Goal: Transaction & Acquisition: Obtain resource

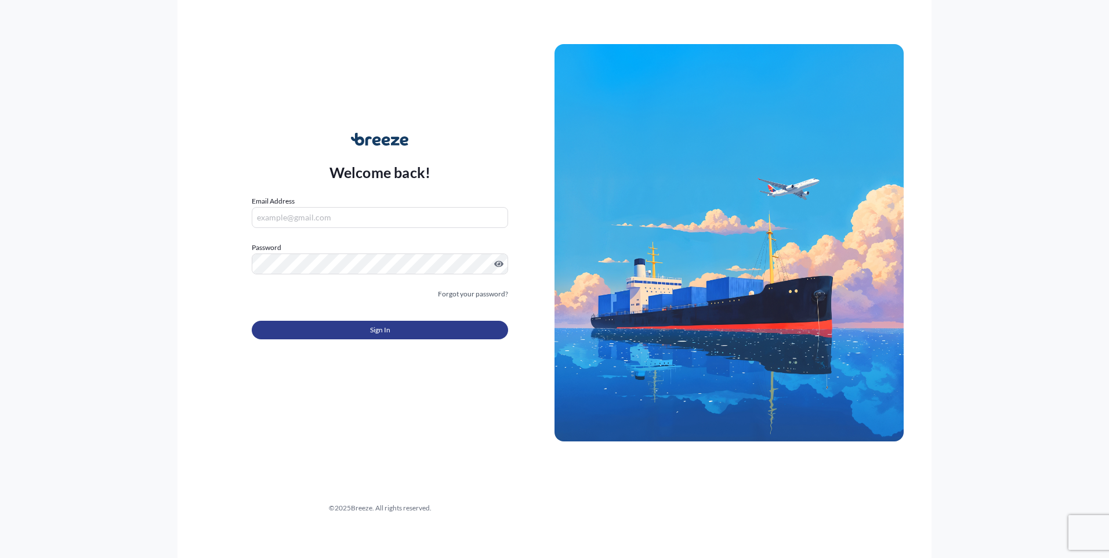
type input "[PERSON_NAME][EMAIL_ADDRESS][PERSON_NAME][DOMAIN_NAME]"
click at [402, 333] on button "Sign In" at bounding box center [380, 330] width 256 height 19
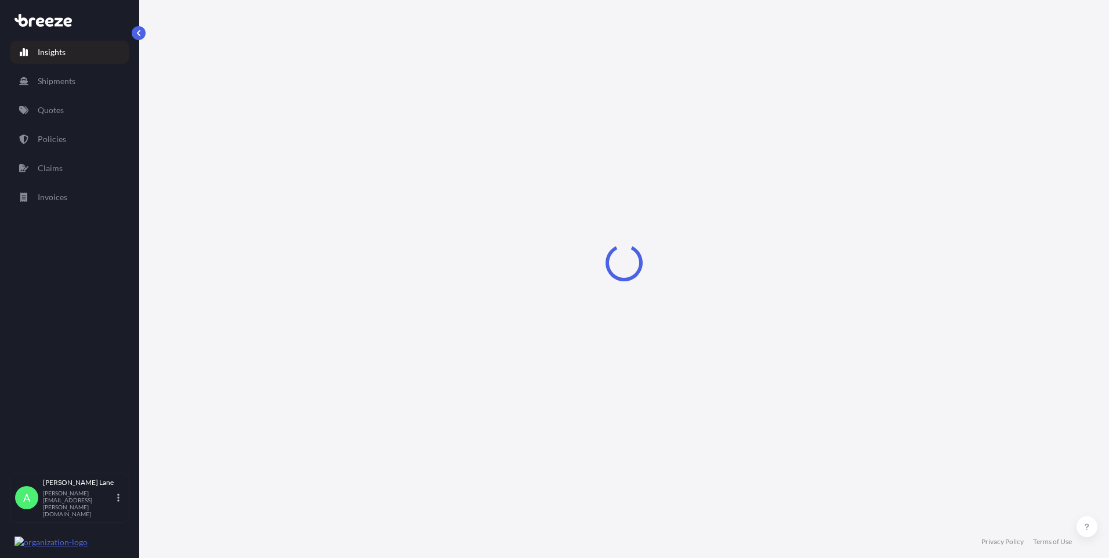
select select "2025"
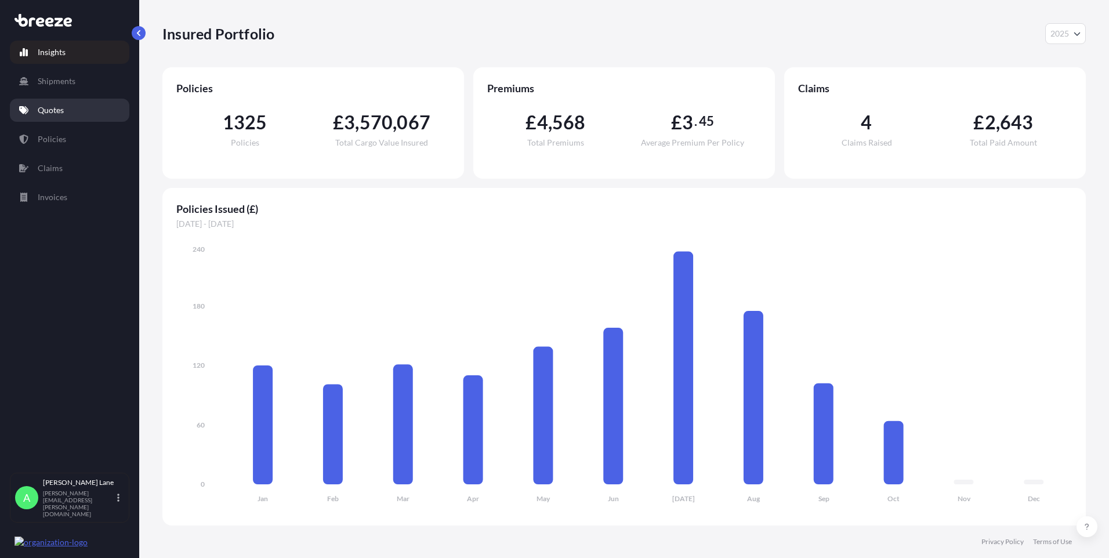
click at [78, 107] on link "Quotes" at bounding box center [69, 110] width 119 height 23
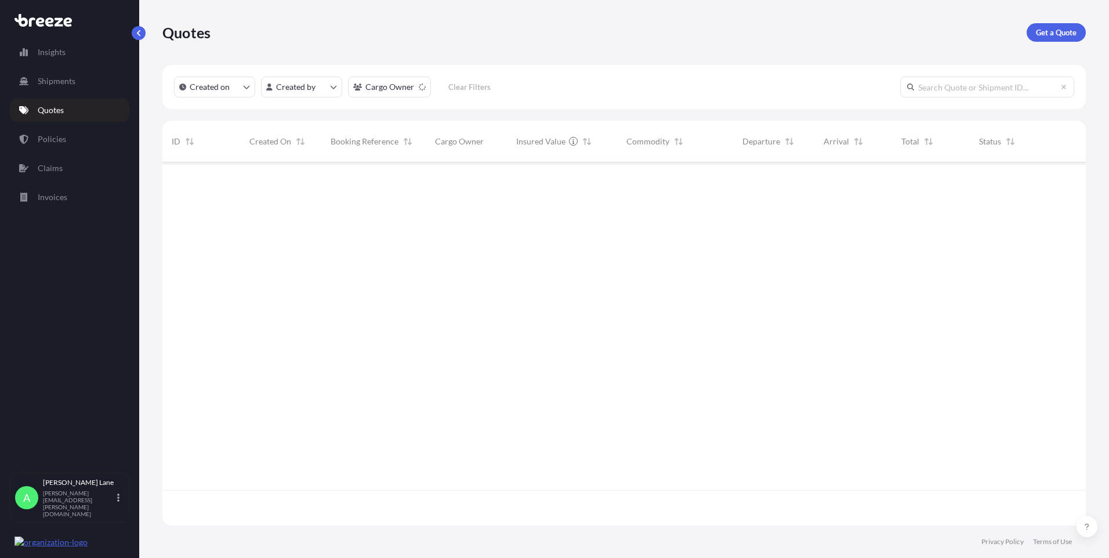
scroll to position [396, 915]
click at [1061, 32] on p "Get a Quote" at bounding box center [1056, 33] width 41 height 12
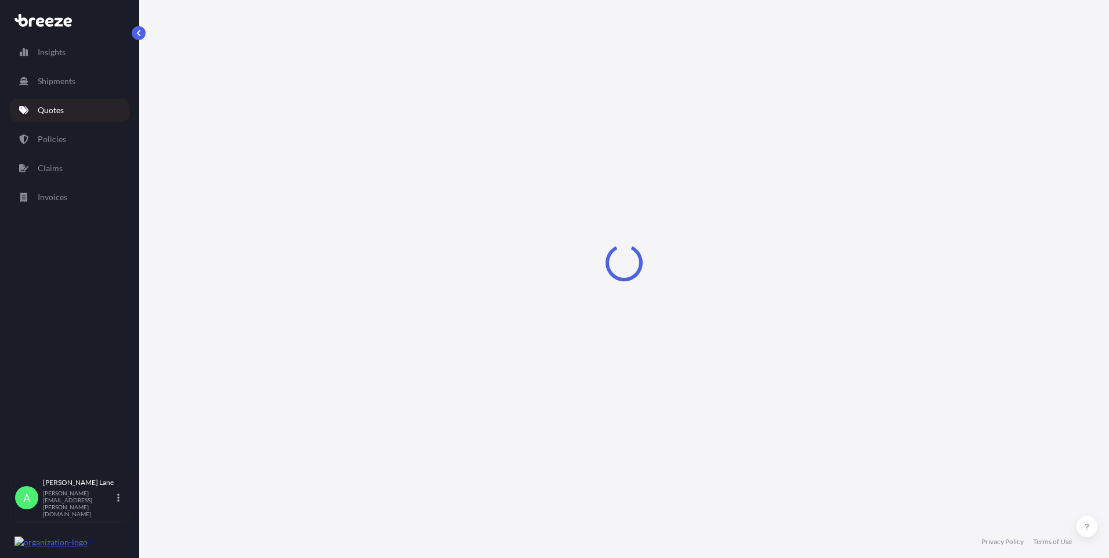
select select "Road"
select select "1"
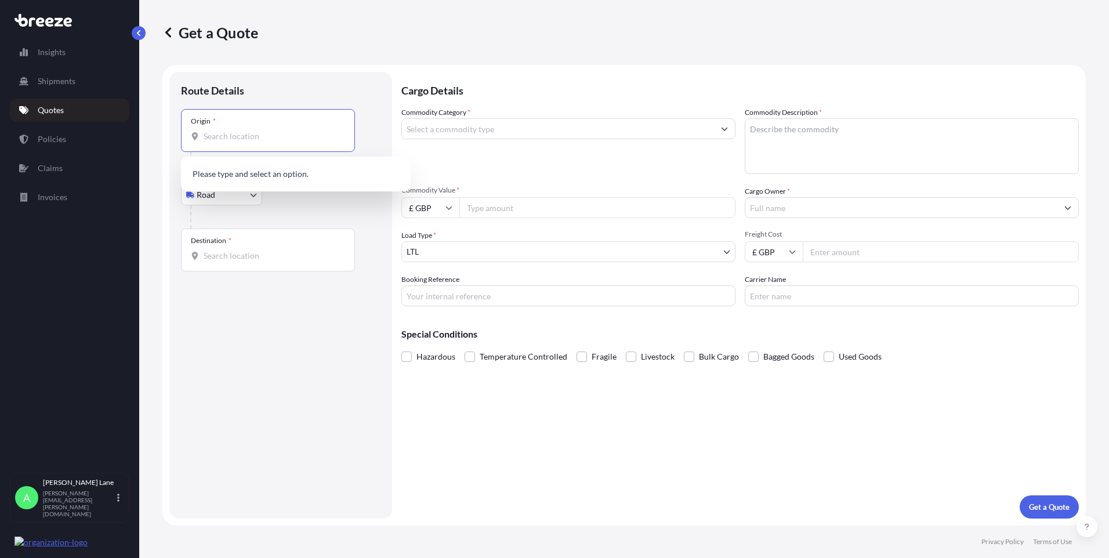
paste input "RG12 8EH"
type input "Bracknell RG12 8EH, [GEOGRAPHIC_DATA]"
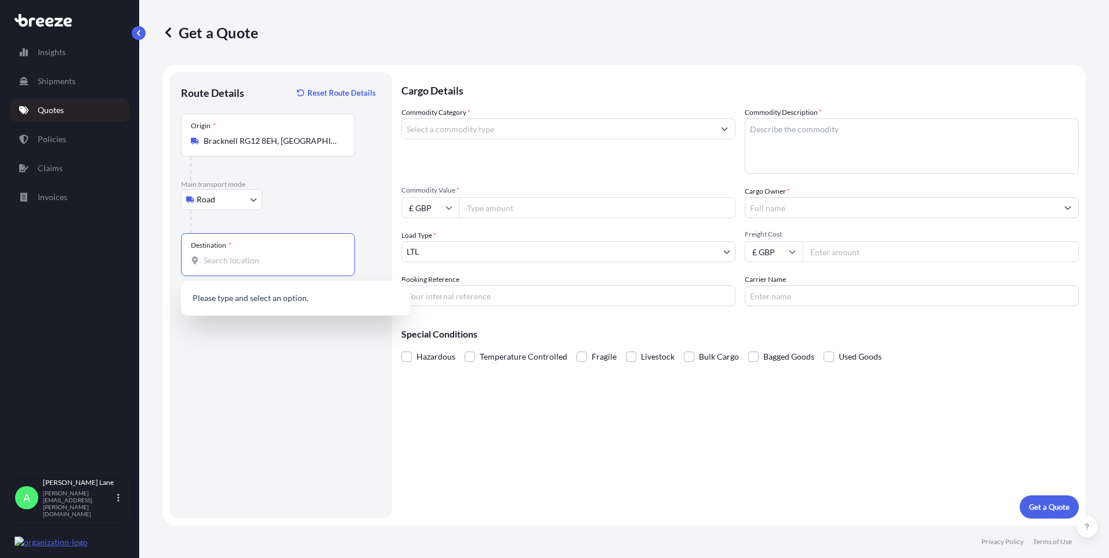
click at [287, 259] on input "Destination *" at bounding box center [272, 261] width 137 height 12
paste input "N13 4XE"
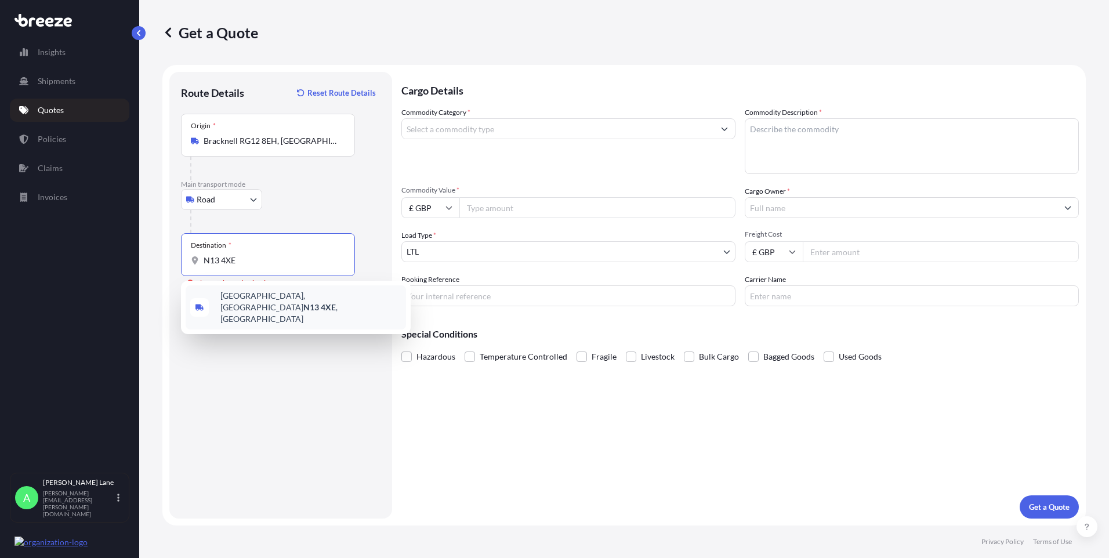
click at [278, 307] on div "[STREET_ADDRESS]" at bounding box center [296, 307] width 220 height 44
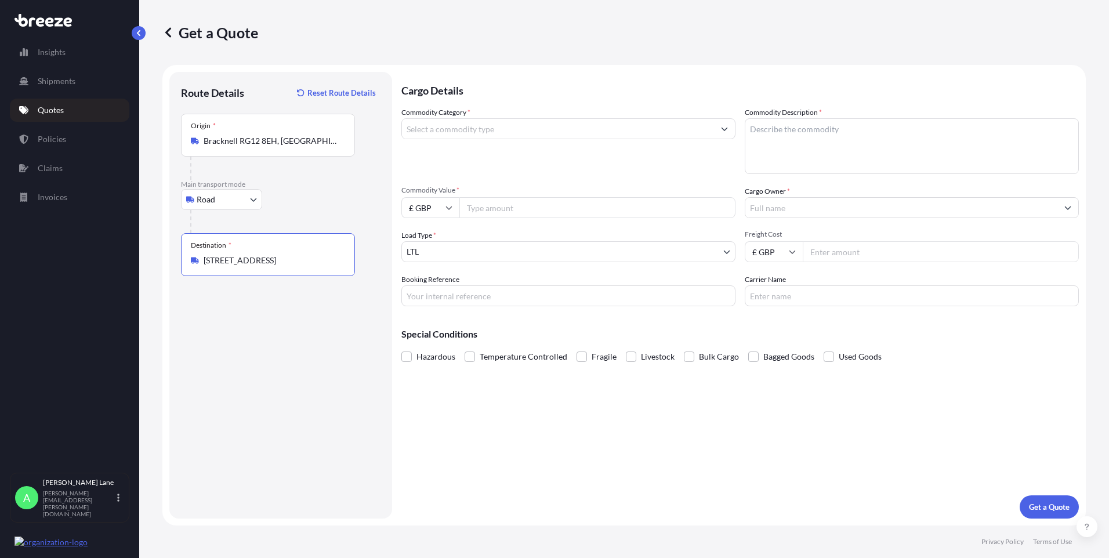
type input "[STREET_ADDRESS]"
click at [508, 129] on input "Commodity Category *" at bounding box center [558, 128] width 312 height 21
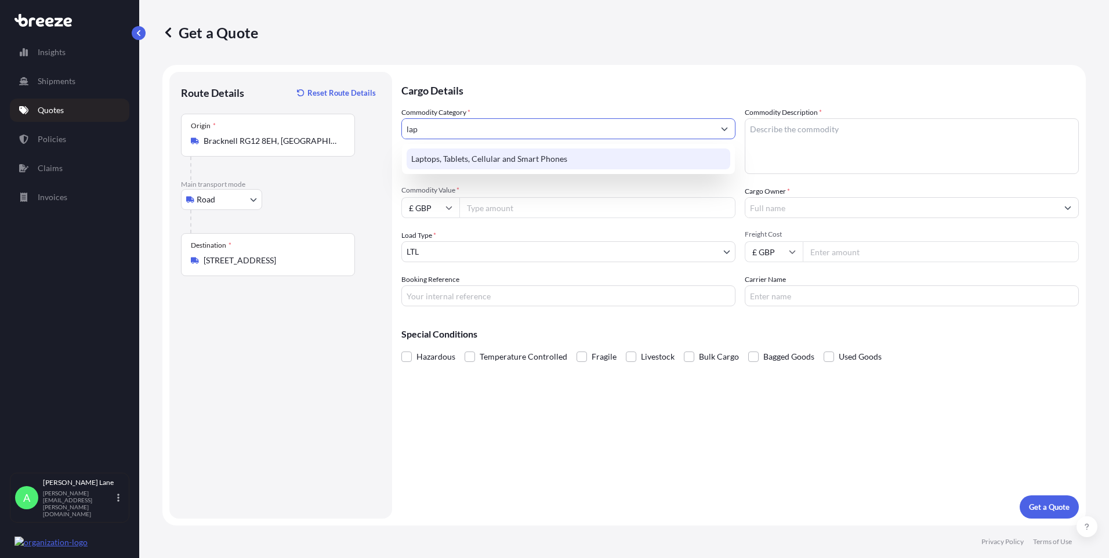
click at [502, 151] on div "Laptops, Tablets, Cellular and Smart Phones" at bounding box center [569, 158] width 324 height 21
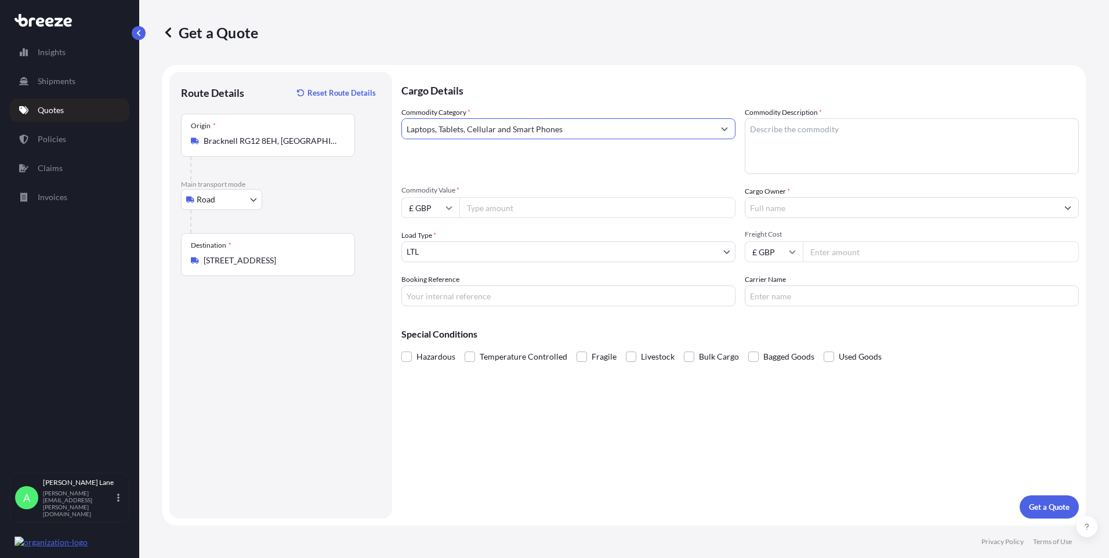
type input "Laptops, Tablets, Cellular and Smart Phones"
click at [494, 214] on input "Commodity Value *" at bounding box center [597, 207] width 276 height 21
type input "1455"
drag, startPoint x: 468, startPoint y: 294, endPoint x: 468, endPoint y: 301, distance: 7.0
click at [468, 294] on input "Booking Reference" at bounding box center [568, 295] width 334 height 21
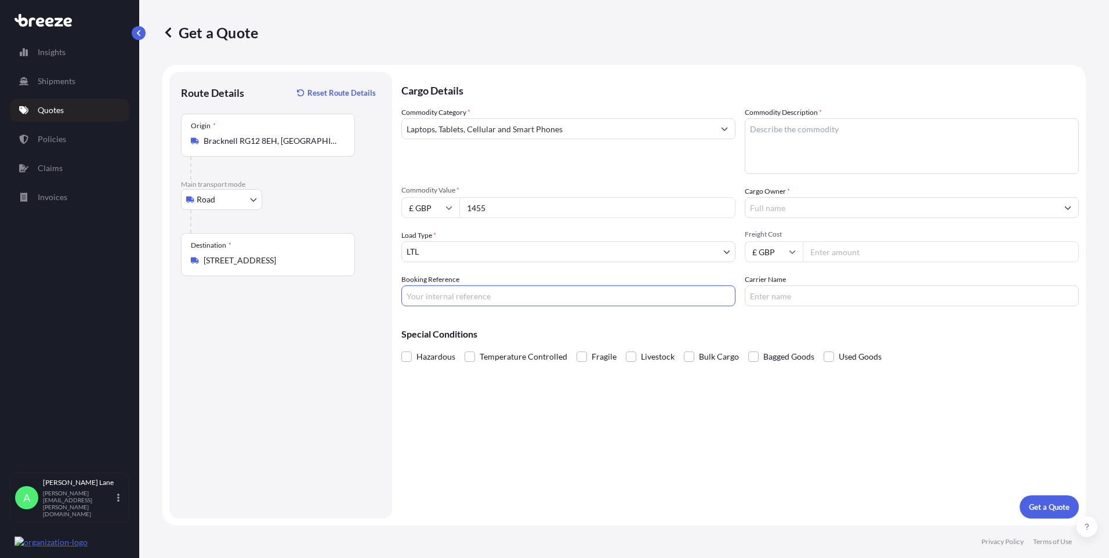
paste input "1234567"
type input "1234567"
click at [816, 132] on textarea "Commodity Description *" at bounding box center [912, 146] width 334 height 56
type textarea "HEADSET & MACBOOK"
click at [818, 211] on input "Cargo Owner *" at bounding box center [901, 207] width 312 height 21
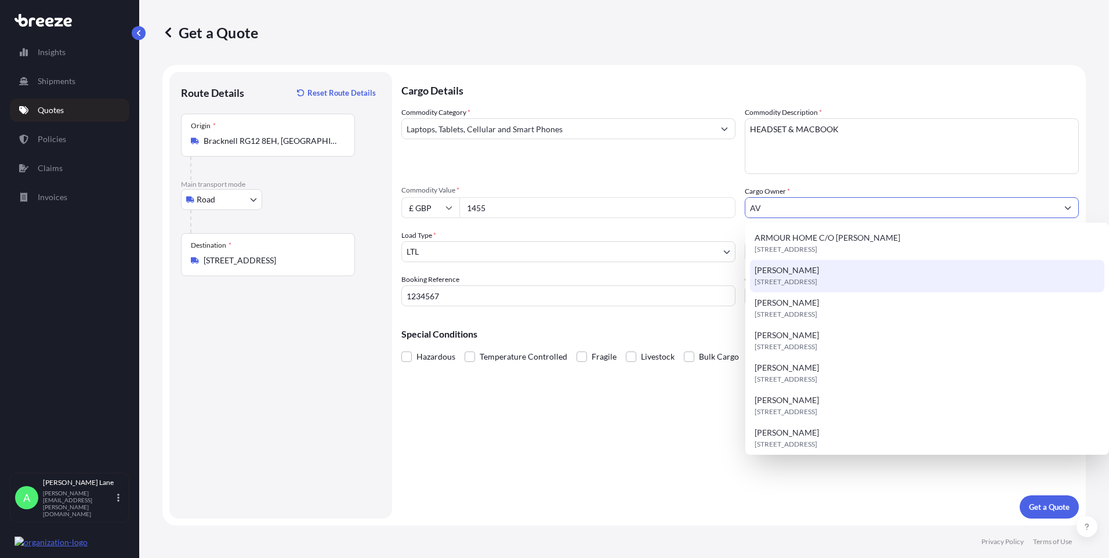
click at [818, 274] on div "[PERSON_NAME][STREET_ADDRESS]" at bounding box center [927, 276] width 354 height 32
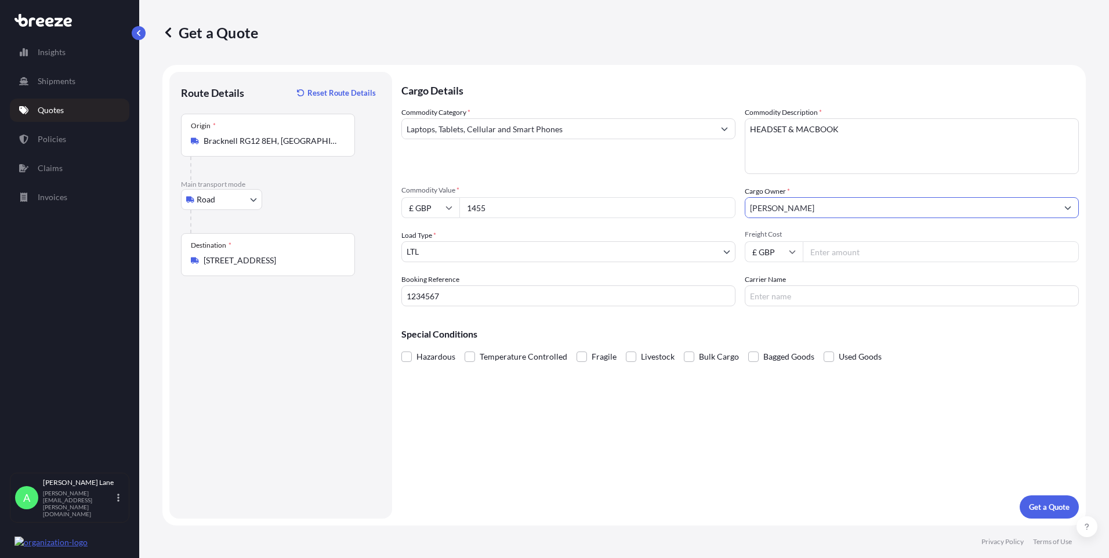
type input "[PERSON_NAME]"
click at [831, 254] on input "Freight Cost" at bounding box center [941, 251] width 276 height 21
type input "46.77"
click at [806, 295] on input "Carrier Name" at bounding box center [912, 295] width 334 height 21
type input "DHL"
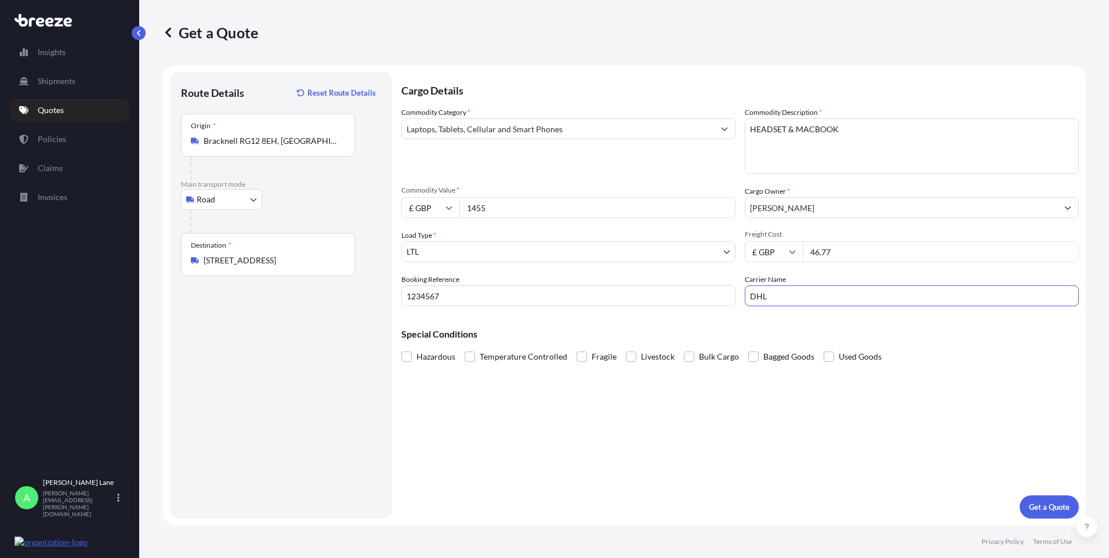
click at [799, 453] on div "Cargo Details Commodity Category * Laptops, Tablets, Cellular and Smart Phones …" at bounding box center [740, 295] width 678 height 447
click at [1042, 508] on p "Get a Quote" at bounding box center [1049, 507] width 41 height 12
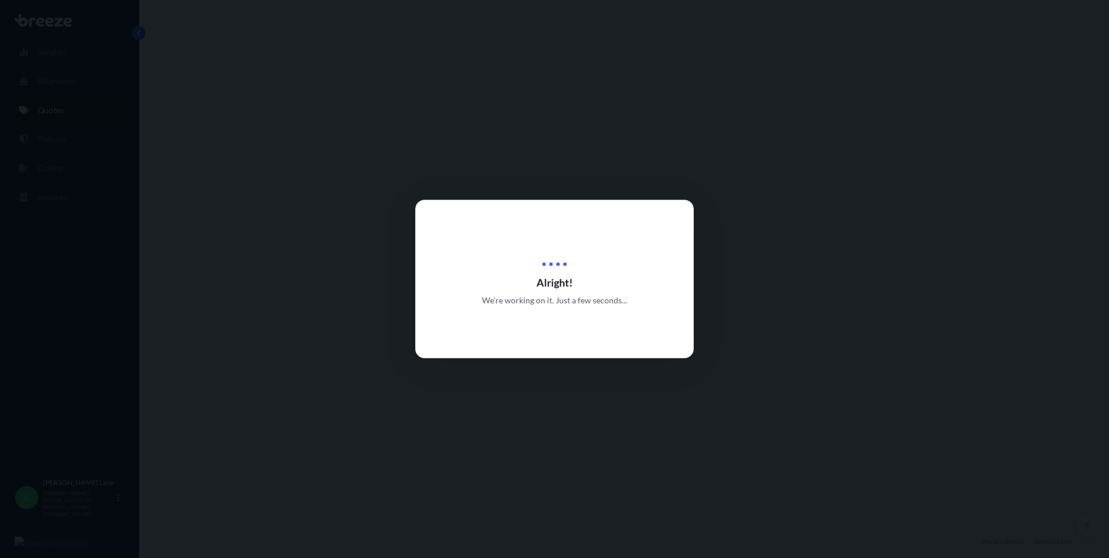
select select "Road"
select select "1"
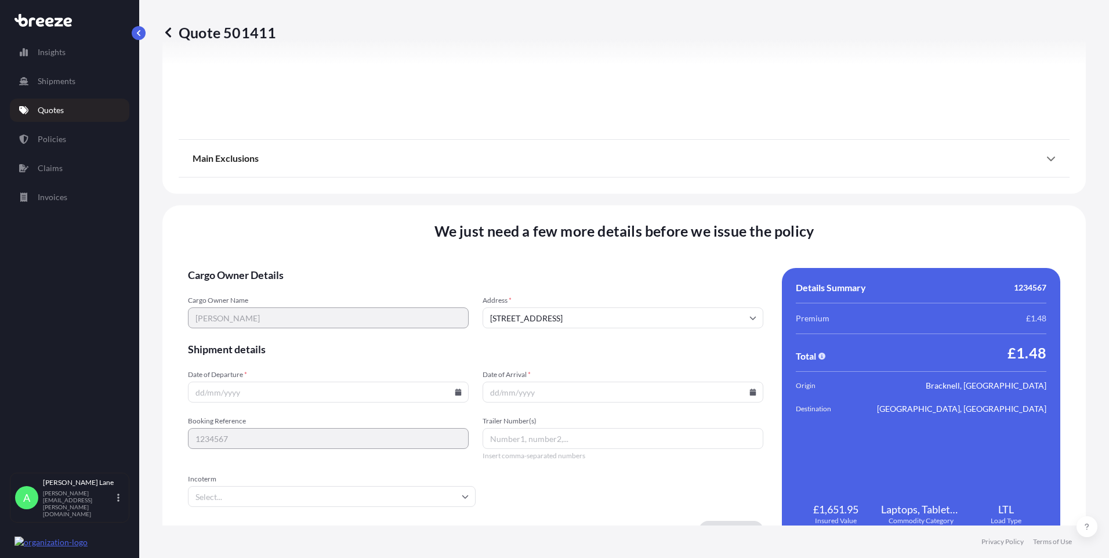
scroll to position [1283, 0]
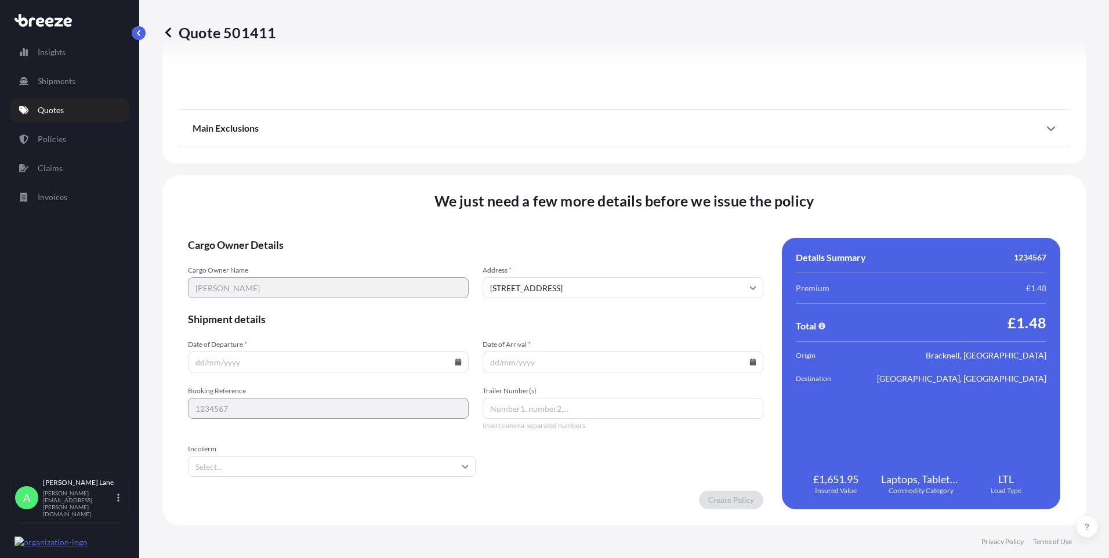
drag, startPoint x: 376, startPoint y: 469, endPoint x: 353, endPoint y: 443, distance: 35.3
click at [376, 469] on input "Incoterm" at bounding box center [332, 466] width 288 height 21
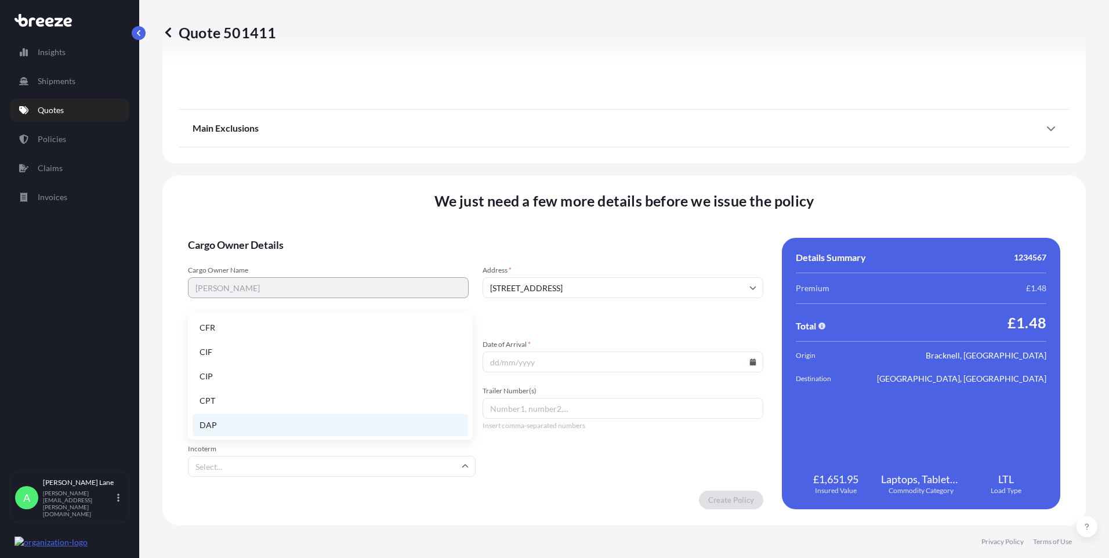
click at [321, 428] on li "DAP" at bounding box center [331, 425] width 276 height 22
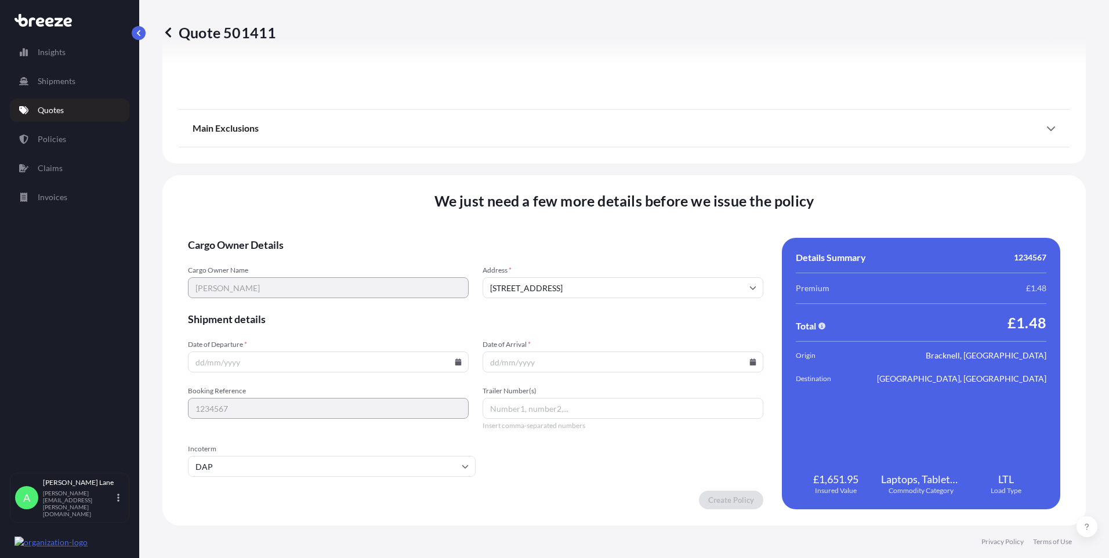
click at [456, 367] on input "Date of Departure *" at bounding box center [328, 362] width 281 height 21
click at [456, 364] on icon at bounding box center [458, 361] width 6 height 7
click at [276, 261] on button "14" at bounding box center [269, 255] width 19 height 19
type input "[DATE]"
click at [750, 360] on icon at bounding box center [753, 361] width 6 height 7
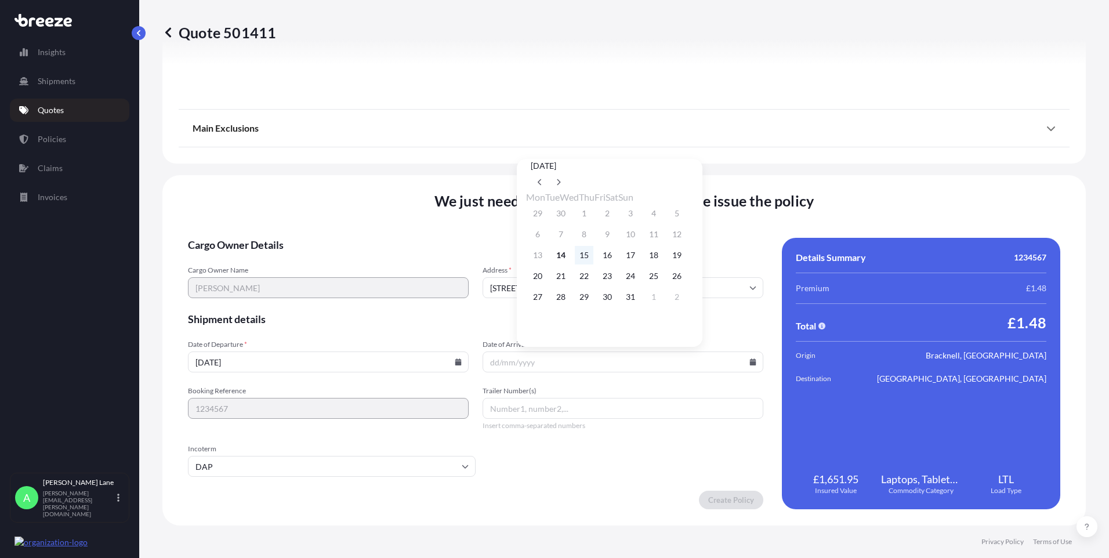
click at [590, 260] on button "15" at bounding box center [584, 255] width 19 height 19
type input "[DATE]"
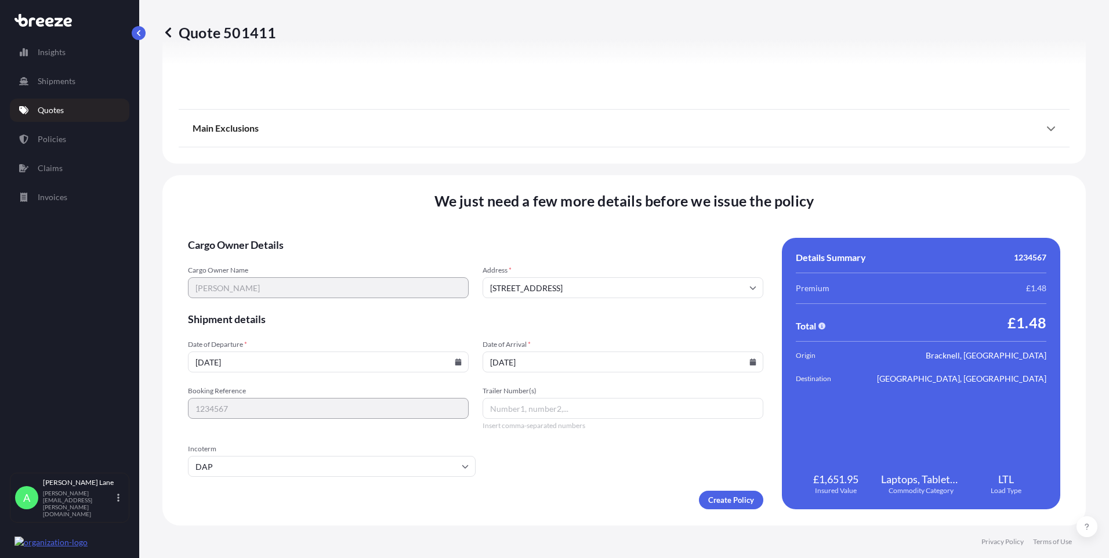
paste input "2006201422"
type input "2006201422"
